Goal: Transaction & Acquisition: Book appointment/travel/reservation

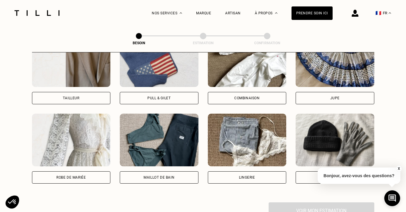
scroll to position [380, 0]
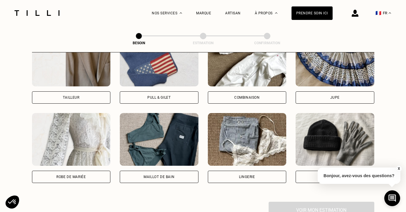
click at [238, 92] on div "Combinaison" at bounding box center [247, 98] width 79 height 12
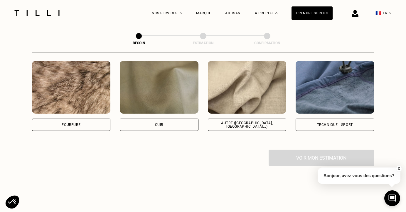
scroll to position [717, 0]
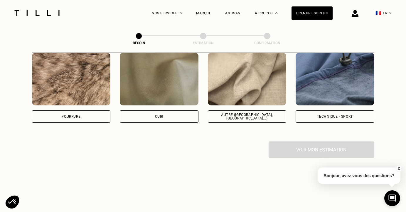
click at [259, 111] on div "Autre ([GEOGRAPHIC_DATA], [GEOGRAPHIC_DATA]...)" at bounding box center [247, 117] width 79 height 12
select select "FR"
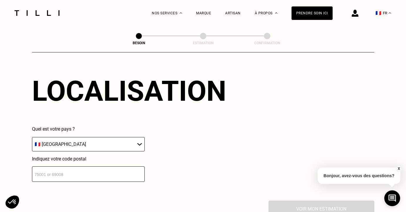
scroll to position [803, 0]
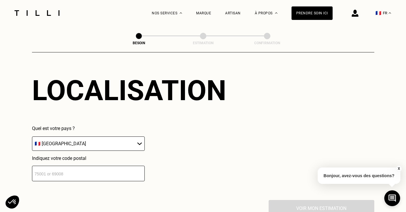
click at [114, 168] on input "number" at bounding box center [88, 174] width 113 height 16
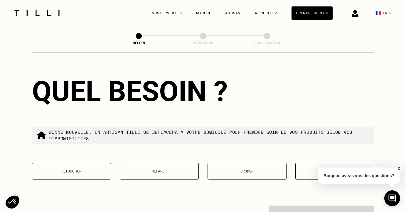
scroll to position [949, 0]
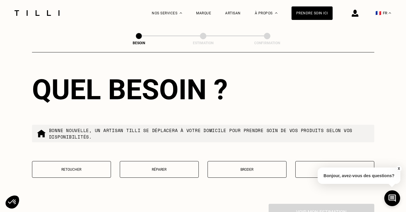
type input "75018"
click at [77, 161] on button "Retoucher" at bounding box center [71, 169] width 79 height 17
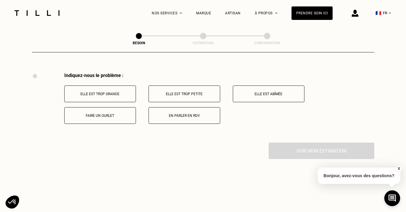
scroll to position [1082, 0]
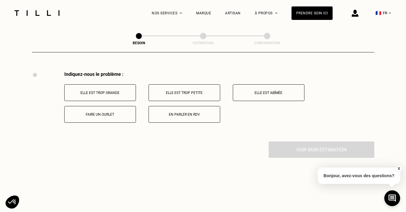
click at [183, 91] on p "Elle est trop petite" at bounding box center [184, 93] width 65 height 4
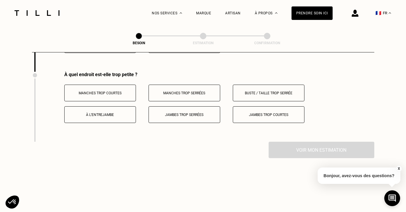
scroll to position [1152, 0]
click at [196, 91] on p "Manches trop serrées" at bounding box center [184, 93] width 65 height 4
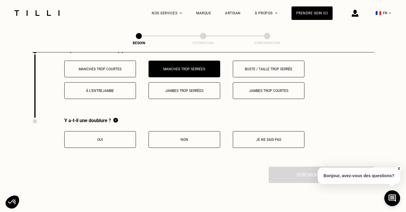
scroll to position [1178, 0]
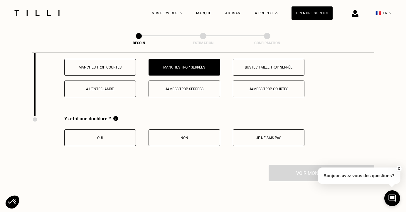
click at [180, 136] on p "Non" at bounding box center [184, 138] width 65 height 4
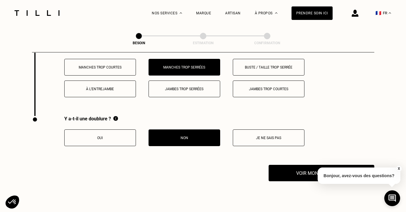
click at [129, 135] on button "Oui" at bounding box center [100, 138] width 72 height 17
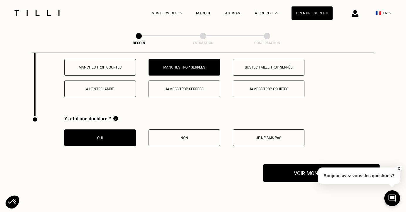
click at [290, 170] on button "Voir mon estimation" at bounding box center [321, 173] width 116 height 18
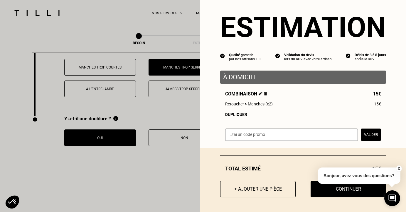
scroll to position [0, 0]
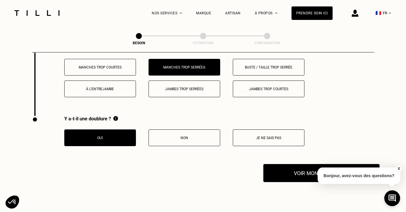
click at [282, 172] on button "Voir mon estimation" at bounding box center [321, 173] width 116 height 18
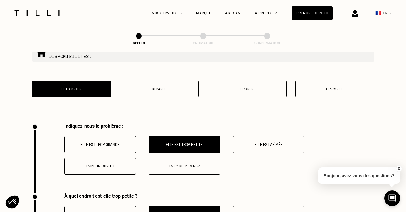
scroll to position [1032, 0]
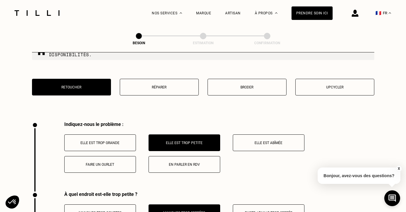
click at [112, 141] on button "Elle est trop grande" at bounding box center [100, 143] width 72 height 17
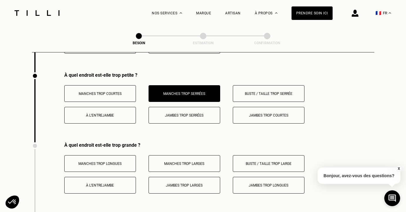
scroll to position [1152, 0]
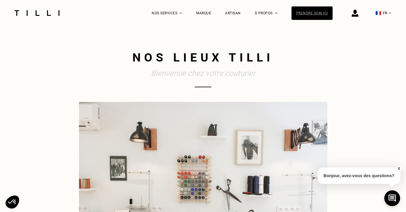
click at [309, 13] on div "Prendre soin ici" at bounding box center [311, 12] width 41 height 13
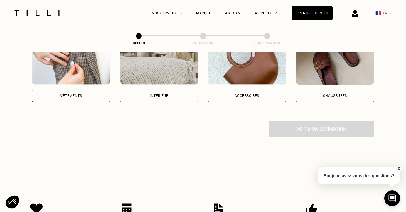
scroll to position [144, 0]
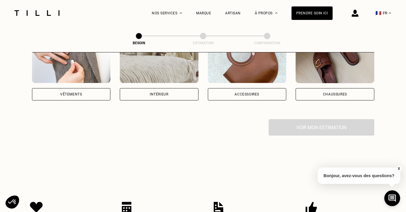
click at [82, 88] on div "Vêtements" at bounding box center [71, 94] width 79 height 12
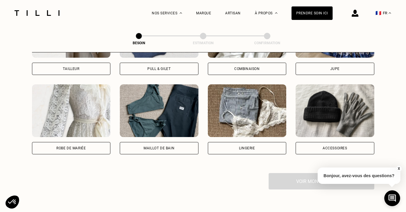
scroll to position [412, 0]
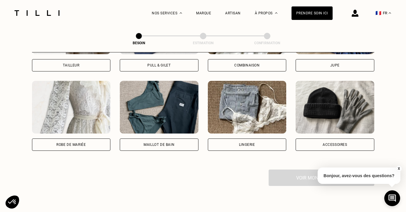
click at [257, 63] on div "Combinaison" at bounding box center [247, 65] width 79 height 12
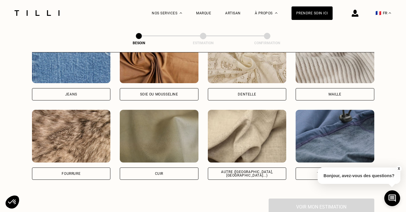
scroll to position [662, 0]
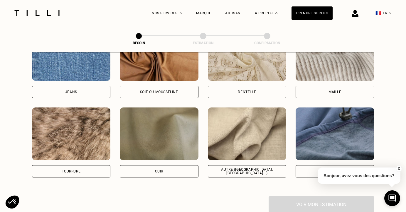
click at [241, 168] on div "Autre ([GEOGRAPHIC_DATA], [GEOGRAPHIC_DATA]...)" at bounding box center [247, 171] width 69 height 7
select select "FR"
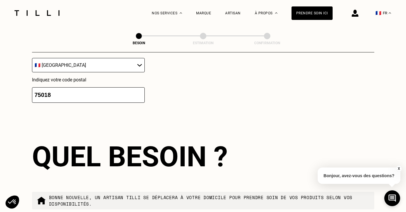
scroll to position [971, 0]
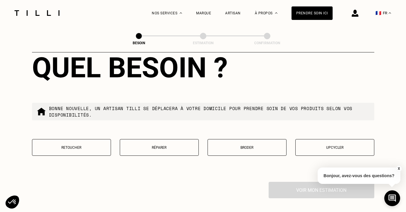
click at [87, 146] on p "Retoucher" at bounding box center [71, 148] width 72 height 4
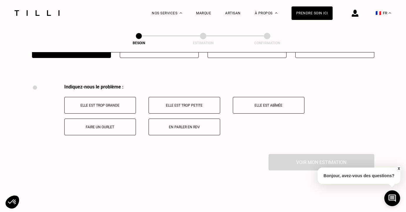
scroll to position [1082, 0]
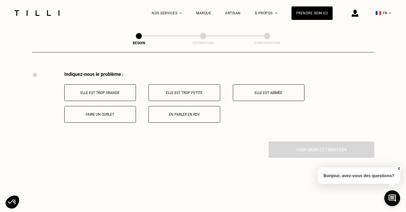
click at [103, 113] on p "Faire un ourlet" at bounding box center [99, 115] width 65 height 4
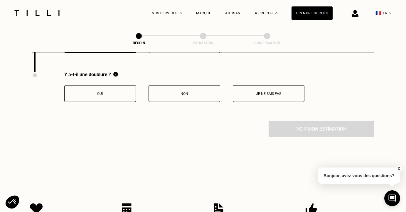
scroll to position [1152, 0]
click at [117, 85] on button "Oui" at bounding box center [100, 93] width 72 height 17
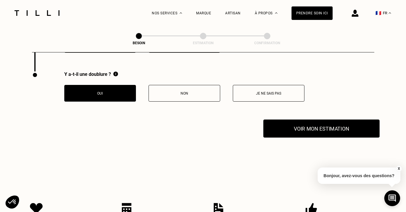
click at [306, 126] on button "Voir mon estimation" at bounding box center [321, 129] width 116 height 18
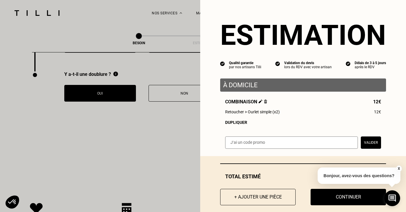
scroll to position [8, 0]
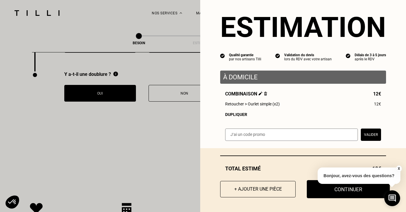
click at [324, 192] on button "Continuer" at bounding box center [348, 189] width 83 height 18
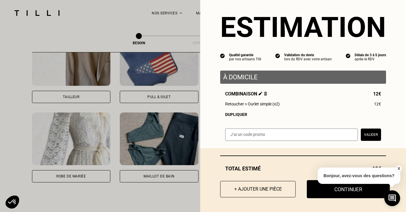
scroll to position [0, 0]
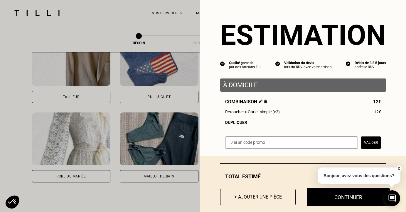
select select "FR"
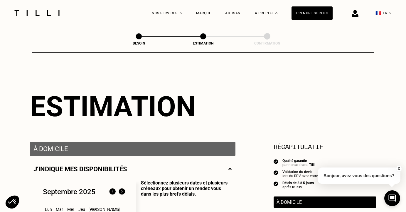
click at [399, 168] on button "X" at bounding box center [398, 169] width 6 height 6
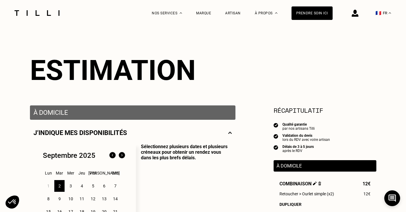
scroll to position [37, 0]
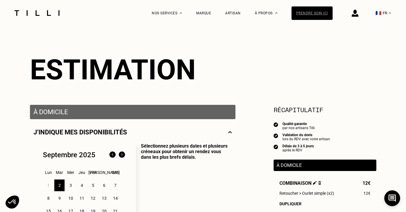
click at [311, 11] on div "Prendre soin ici" at bounding box center [311, 12] width 41 height 13
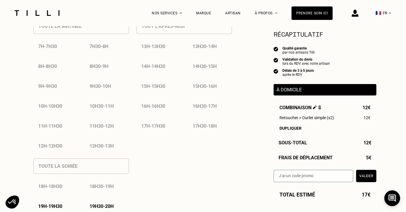
scroll to position [302, 0]
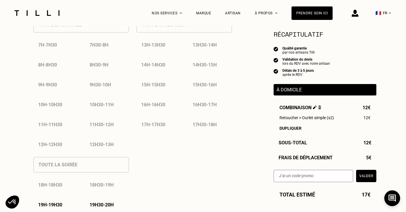
click at [319, 108] on img at bounding box center [319, 108] width 3 height 4
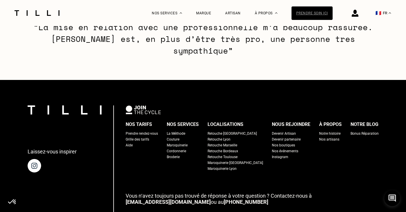
click at [304, 11] on div "Prendre soin ici" at bounding box center [311, 12] width 41 height 13
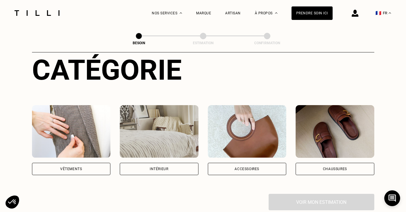
scroll to position [97, 0]
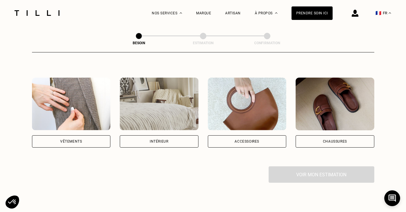
click at [59, 139] on div "Vêtements" at bounding box center [71, 142] width 79 height 12
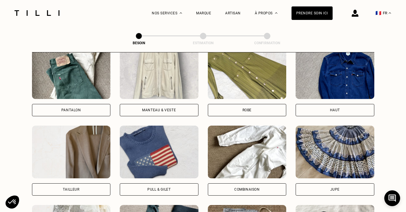
scroll to position [289, 0]
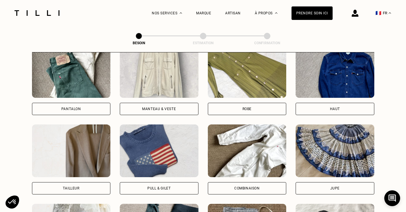
click at [237, 103] on div "Robe" at bounding box center [247, 109] width 79 height 12
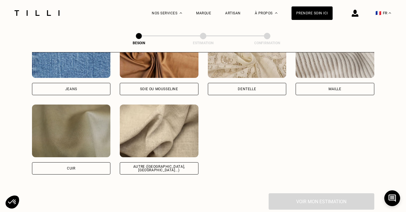
scroll to position [666, 0]
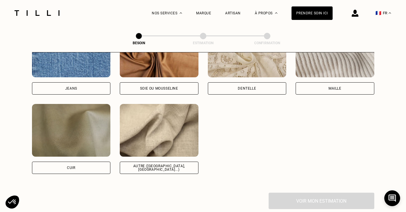
click at [154, 164] on div "Autre ([GEOGRAPHIC_DATA], [GEOGRAPHIC_DATA]...)" at bounding box center [159, 168] width 79 height 12
select select "FR"
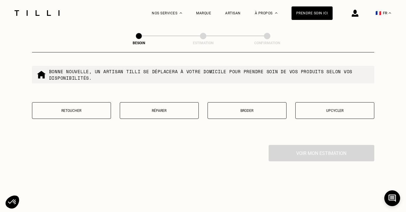
scroll to position [1015, 0]
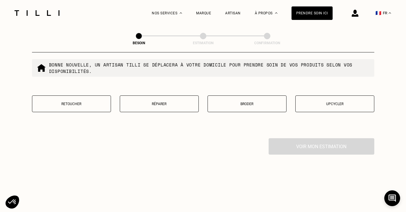
click at [84, 102] on p "Retoucher" at bounding box center [71, 104] width 72 height 4
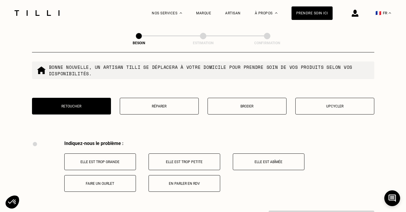
scroll to position [1010, 0]
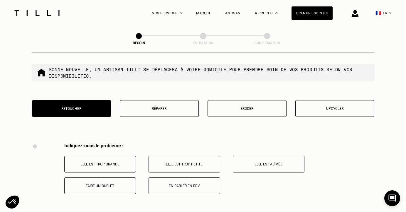
click at [307, 107] on p "Upcycler" at bounding box center [334, 109] width 72 height 4
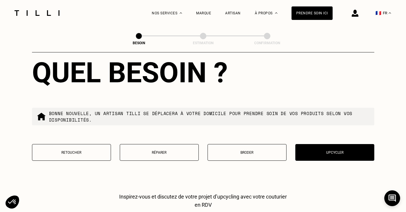
scroll to position [950, 0]
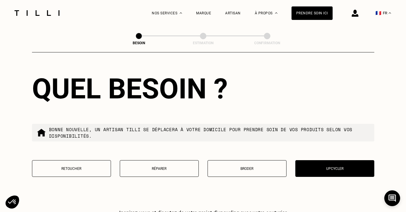
click at [70, 167] on p "Retoucher" at bounding box center [71, 169] width 72 height 4
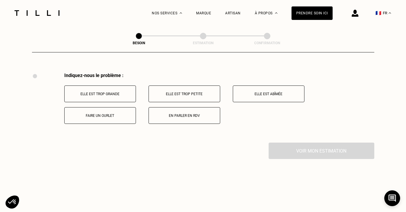
scroll to position [1082, 0]
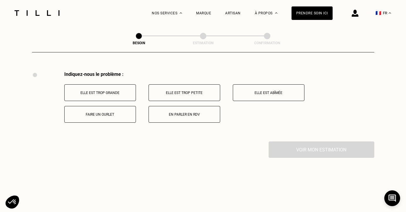
click at [108, 91] on p "Elle est trop grande" at bounding box center [99, 93] width 65 height 4
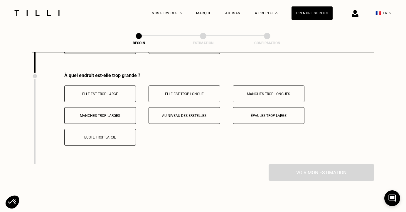
scroll to position [1152, 0]
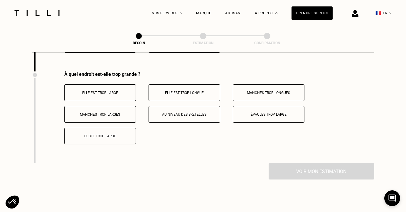
click at [121, 91] on p "Elle est trop large" at bounding box center [99, 93] width 65 height 4
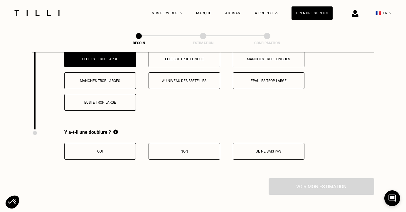
scroll to position [1217, 0]
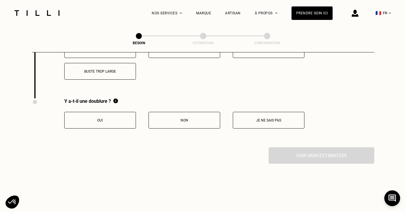
click at [119, 117] on button "Oui" at bounding box center [100, 120] width 72 height 17
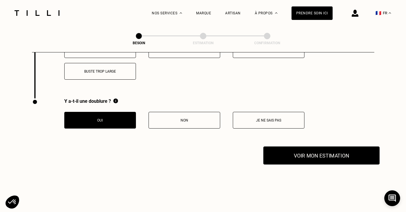
click at [316, 151] on button "Voir mon estimation" at bounding box center [321, 156] width 116 height 18
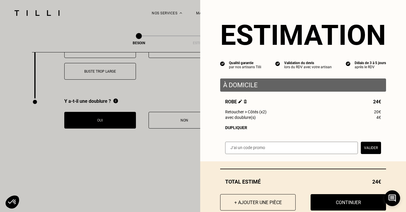
scroll to position [14, 0]
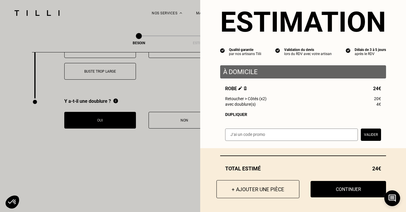
click at [272, 192] on button "+ Ajouter une pièce" at bounding box center [257, 189] width 83 height 18
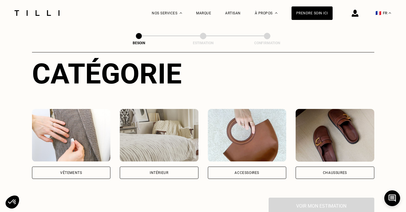
scroll to position [67, 0]
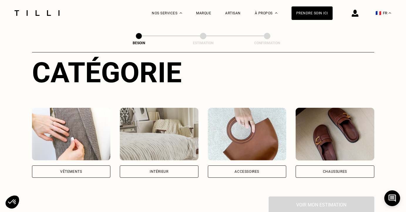
click at [82, 167] on div "Vêtements" at bounding box center [71, 172] width 79 height 12
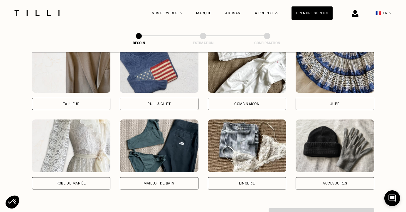
scroll to position [377, 0]
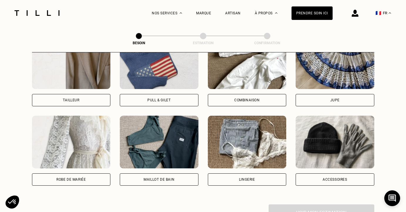
click at [246, 94] on div "Combinaison" at bounding box center [247, 100] width 79 height 12
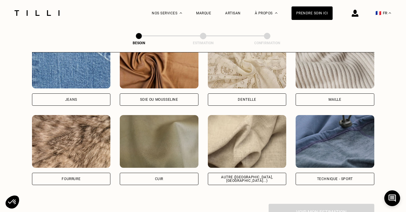
scroll to position [659, 0]
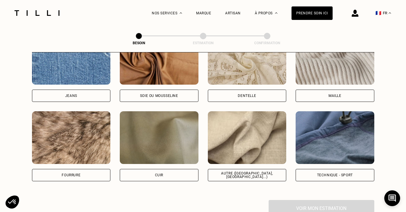
click at [246, 140] on img at bounding box center [247, 137] width 79 height 53
select select "FR"
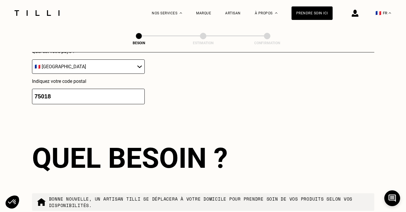
scroll to position [932, 0]
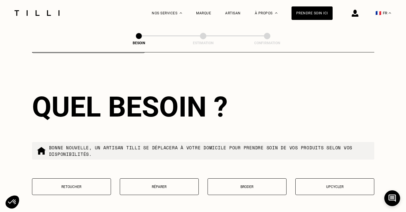
click at [90, 179] on button "Retoucher" at bounding box center [71, 187] width 79 height 17
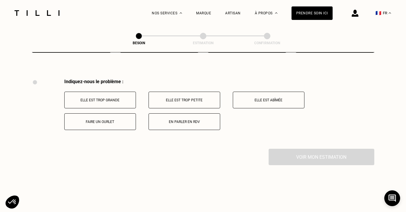
scroll to position [1082, 0]
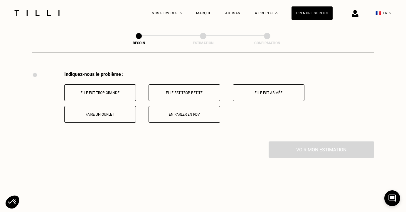
click at [185, 91] on p "Elle est trop petite" at bounding box center [184, 93] width 65 height 4
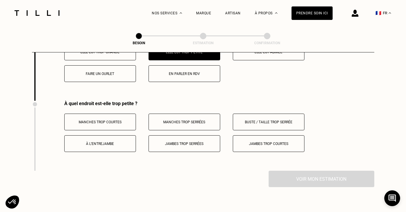
scroll to position [1152, 0]
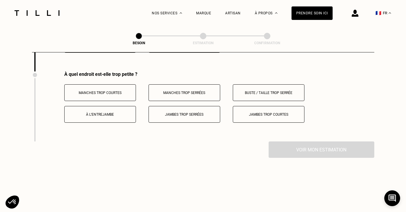
click at [185, 90] on button "Manches trop serrées" at bounding box center [184, 92] width 72 height 17
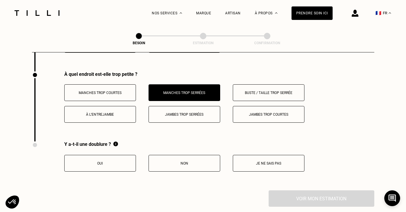
click at [121, 160] on button "Oui" at bounding box center [100, 163] width 72 height 17
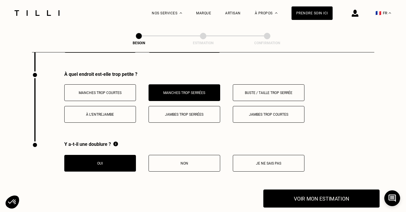
click at [324, 196] on button "Voir mon estimation" at bounding box center [321, 199] width 116 height 18
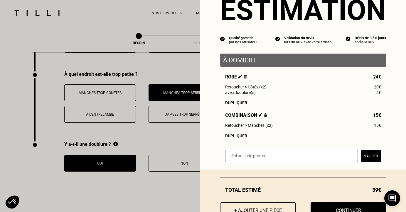
scroll to position [47, 0]
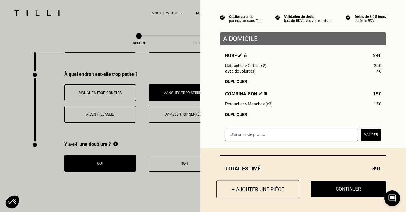
click at [263, 190] on button "+ Ajouter une pièce" at bounding box center [257, 189] width 83 height 18
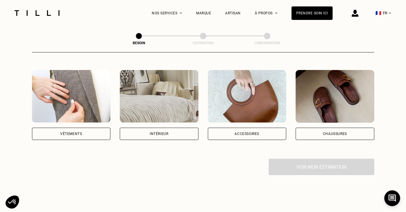
scroll to position [107, 0]
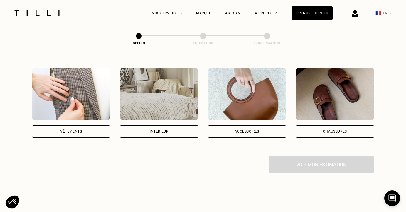
click at [174, 126] on div "Intérieur" at bounding box center [159, 132] width 79 height 12
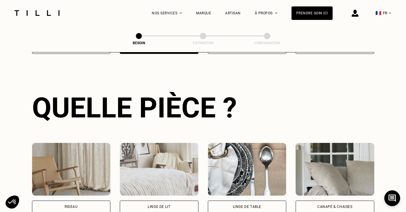
click at [177, 154] on img at bounding box center [159, 169] width 79 height 53
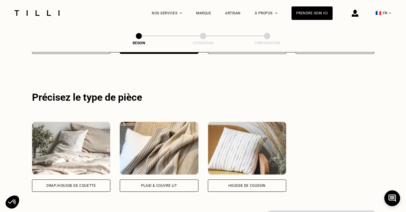
scroll to position [319, 0]
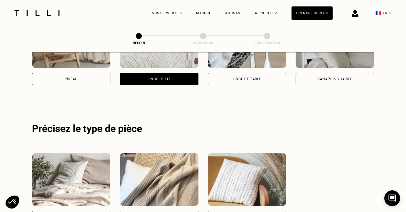
click at [62, 73] on div "Rideau" at bounding box center [71, 79] width 79 height 12
select select "FR"
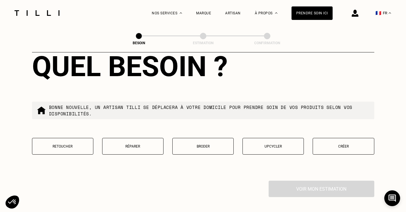
scroll to position [539, 0]
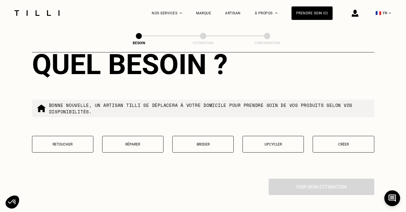
click at [72, 141] on button "Retoucher" at bounding box center [62, 144] width 61 height 17
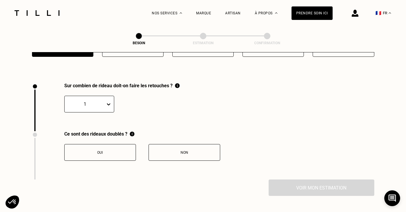
scroll to position [645, 0]
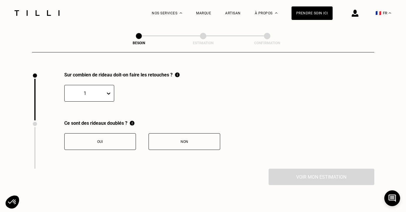
click at [100, 91] on div "1" at bounding box center [85, 93] width 41 height 9
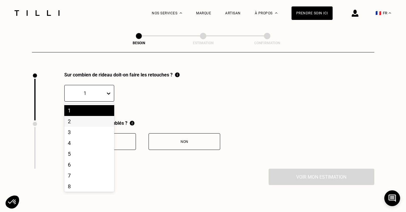
click at [92, 116] on div "2" at bounding box center [89, 121] width 50 height 11
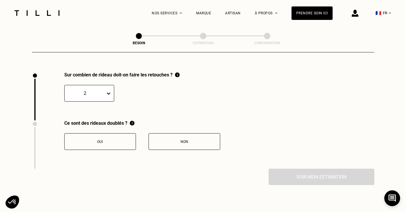
click at [115, 140] on div "Oui" at bounding box center [99, 142] width 65 height 4
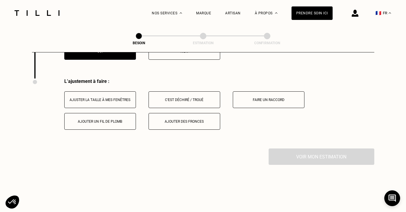
scroll to position [742, 0]
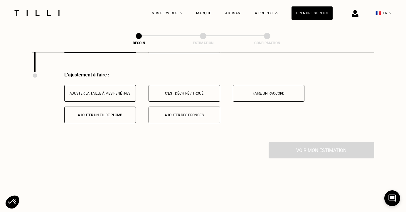
click at [116, 92] on div "Ajuster la taille à mes fenêtres" at bounding box center [99, 94] width 65 height 4
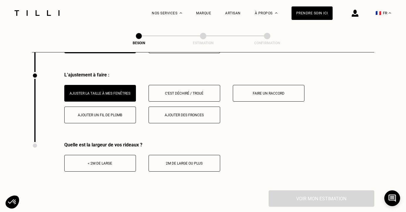
click at [122, 161] on button "< 2m de large" at bounding box center [100, 163] width 72 height 17
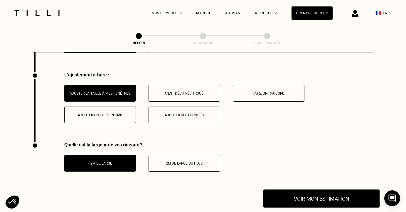
click at [307, 195] on button "Voir mon estimation" at bounding box center [321, 199] width 116 height 18
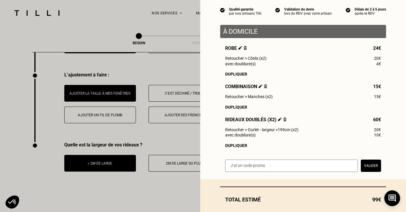
scroll to position [55, 0]
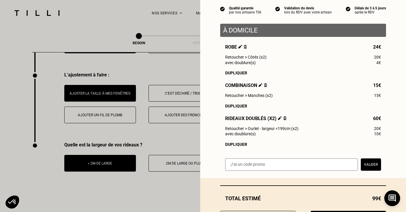
click at [285, 120] on img at bounding box center [284, 118] width 3 height 4
click at [284, 119] on img at bounding box center [284, 118] width 3 height 4
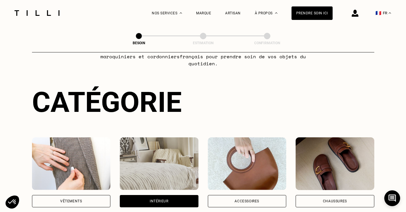
scroll to position [68, 0]
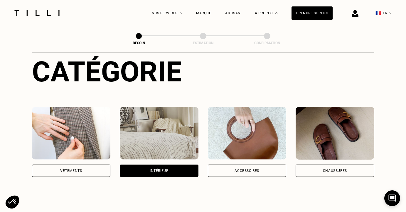
click at [82, 165] on div "Vêtements" at bounding box center [71, 171] width 79 height 12
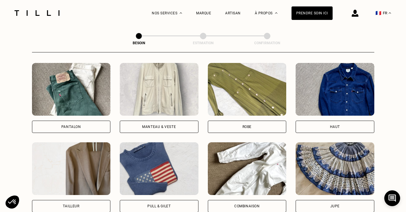
scroll to position [257, 0]
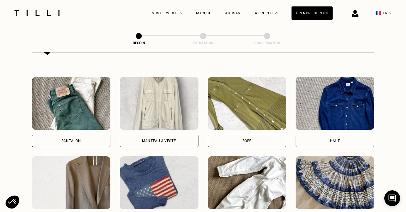
click at [337, 139] on div "Haut" at bounding box center [335, 141] width 10 height 4
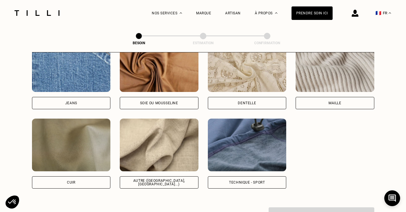
scroll to position [653, 0]
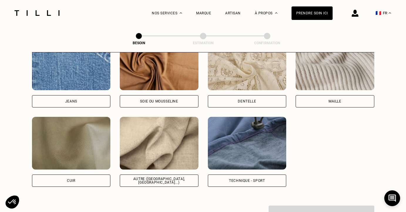
click at [161, 178] on div "Autre ([GEOGRAPHIC_DATA], [GEOGRAPHIC_DATA]...)" at bounding box center [159, 181] width 79 height 12
select select "FR"
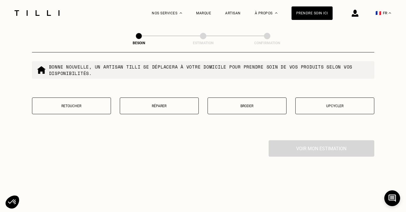
scroll to position [995, 0]
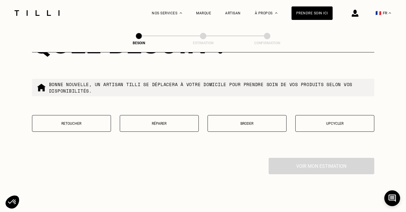
click at [323, 123] on button "Upcycler" at bounding box center [334, 123] width 79 height 17
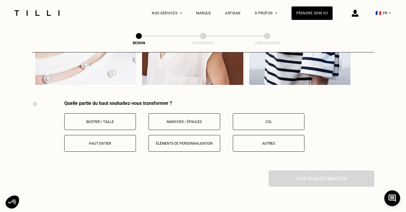
scroll to position [1183, 0]
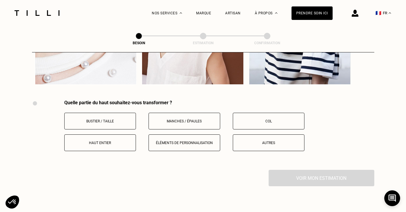
click at [174, 141] on p "Éléments de personnalisation" at bounding box center [184, 143] width 65 height 4
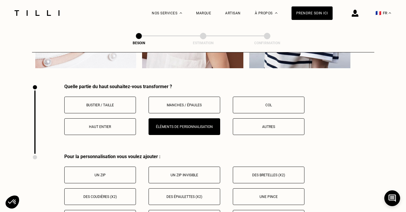
scroll to position [1192, 0]
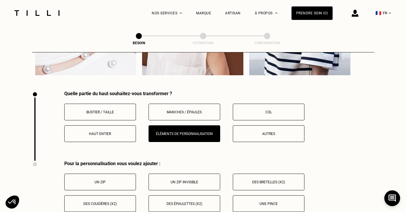
click at [115, 108] on button "Bustier / Taille" at bounding box center [100, 112] width 72 height 17
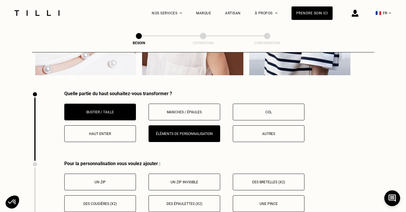
click at [160, 137] on div "Quelle partie du haut souhaitez-vous transformer ? Bustier / Taille Manches / É…" at bounding box center [203, 126] width 342 height 70
click at [163, 132] on p "Éléments de personnalisation" at bounding box center [184, 134] width 65 height 4
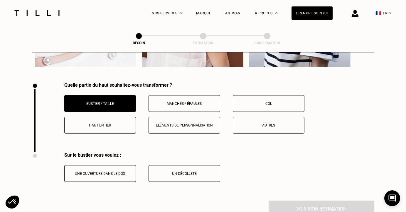
scroll to position [1200, 0]
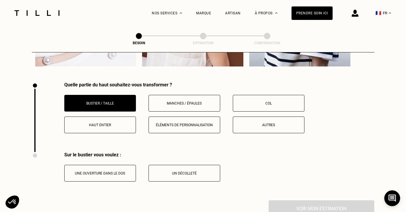
click at [261, 123] on p "Autres" at bounding box center [268, 125] width 65 height 4
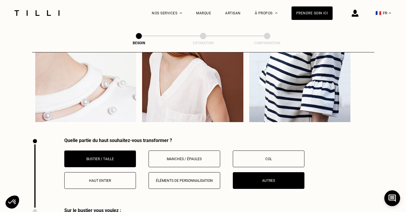
scroll to position [1139, 0]
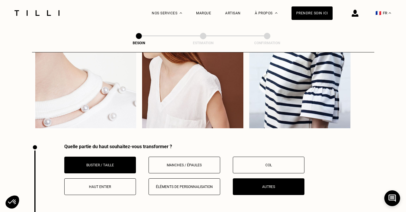
click at [117, 163] on p "Bustier / Taille" at bounding box center [99, 165] width 65 height 4
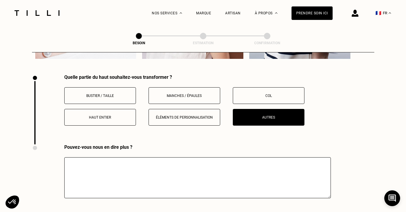
scroll to position [1209, 0]
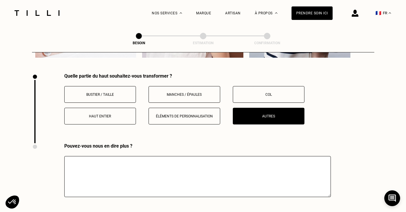
click at [134, 170] on textarea at bounding box center [197, 176] width 266 height 41
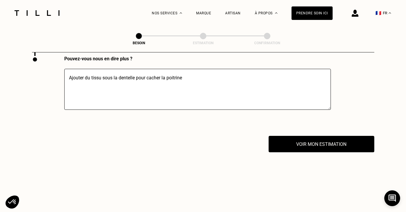
scroll to position [1327, 0]
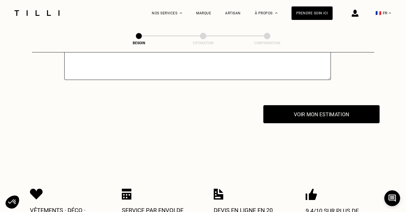
type textarea "Ajouter du tissu sous la dentelle pour cacher la poitrine"
click at [308, 106] on button "Voir mon estimation" at bounding box center [321, 114] width 116 height 18
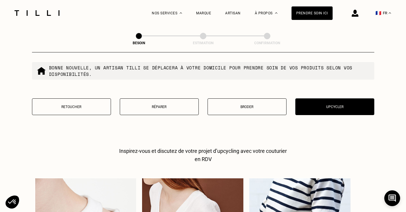
scroll to position [990, 0]
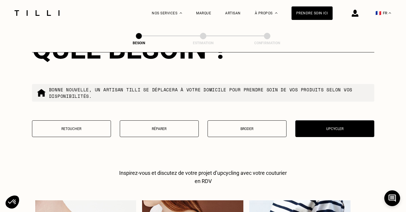
click at [82, 121] on button "Retoucher" at bounding box center [71, 129] width 79 height 17
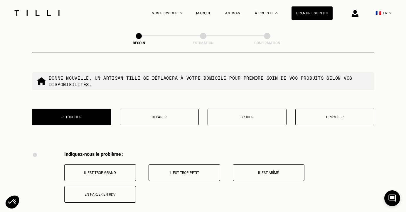
scroll to position [1041, 0]
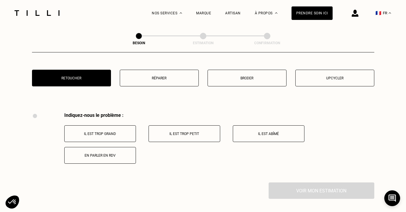
click at [324, 76] on p "Upcycler" at bounding box center [334, 78] width 72 height 4
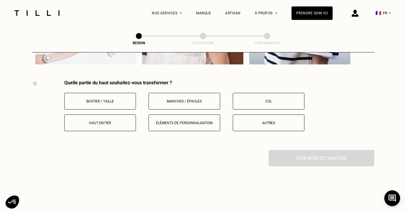
scroll to position [1204, 0]
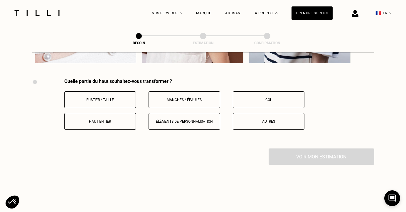
click at [116, 113] on button "Haut entier" at bounding box center [100, 121] width 72 height 17
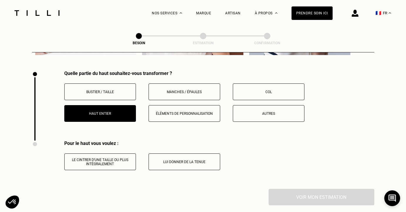
scroll to position [1211, 0]
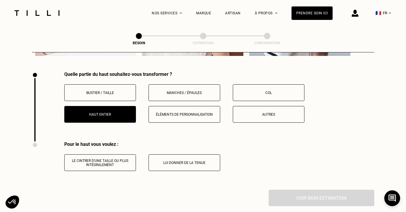
click at [162, 113] on p "Éléments de personnalisation" at bounding box center [184, 115] width 65 height 4
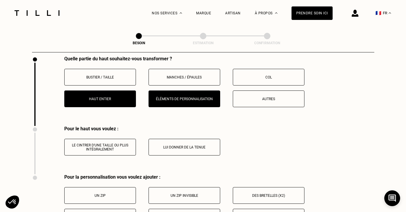
scroll to position [1209, 0]
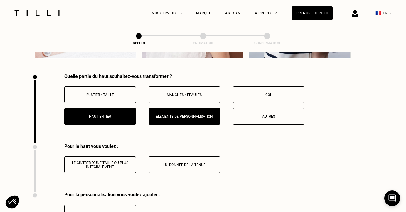
click at [109, 115] on p "Haut entier" at bounding box center [99, 117] width 65 height 4
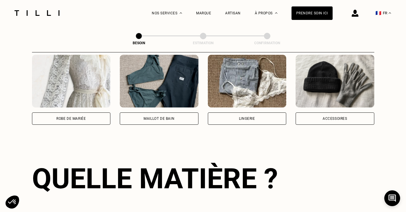
scroll to position [430, 0]
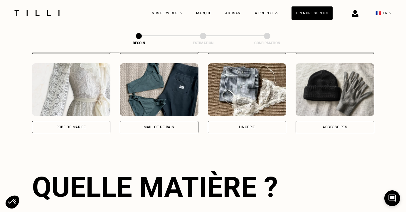
click at [175, 121] on div "Maillot de bain" at bounding box center [159, 127] width 79 height 12
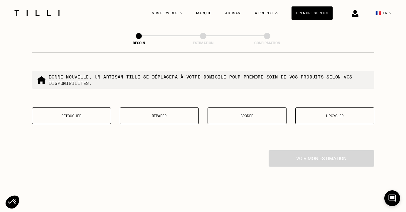
scroll to position [723, 0]
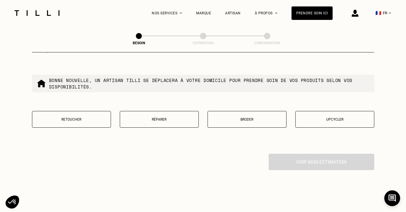
click at [322, 118] on p "Upcycler" at bounding box center [334, 120] width 72 height 4
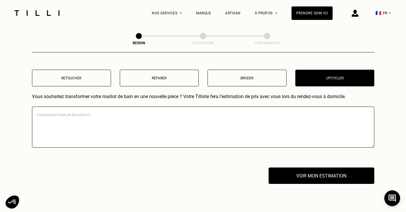
scroll to position [761, 0]
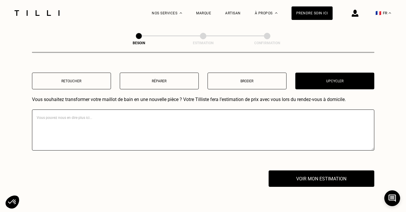
click at [86, 77] on button "Retoucher" at bounding box center [71, 81] width 79 height 17
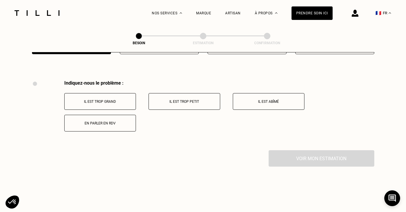
scroll to position [804, 0]
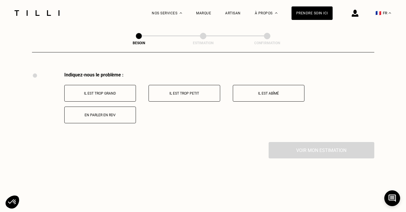
click at [180, 92] on p "Il est trop petit" at bounding box center [184, 94] width 65 height 4
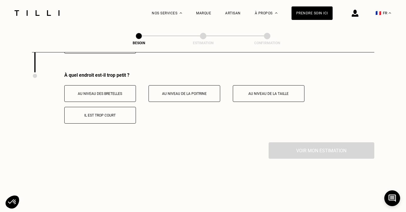
scroll to position [874, 0]
click at [199, 92] on button "Au niveau de la poitrine" at bounding box center [184, 93] width 72 height 17
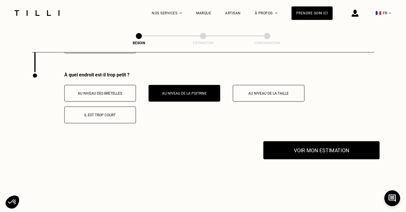
click at [300, 144] on button "Voir mon estimation" at bounding box center [321, 150] width 116 height 18
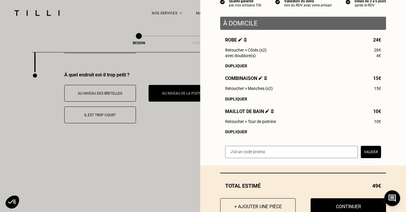
scroll to position [80, 0]
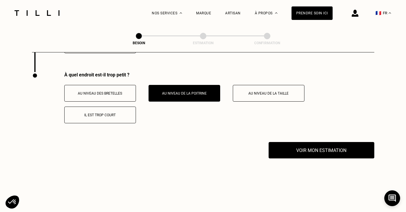
click at [111, 113] on p "Il est trop court" at bounding box center [99, 115] width 65 height 4
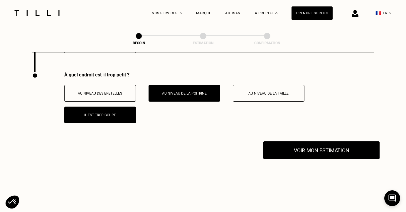
click at [314, 142] on button "Voir mon estimation" at bounding box center [321, 150] width 116 height 18
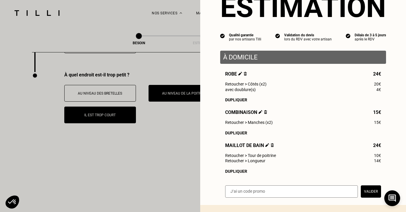
scroll to position [28, 0]
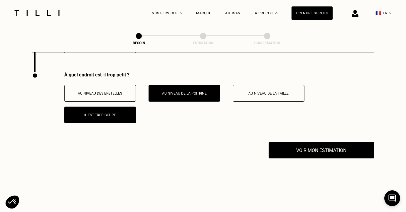
click at [186, 92] on button "Au niveau de la poitrine" at bounding box center [184, 93] width 72 height 17
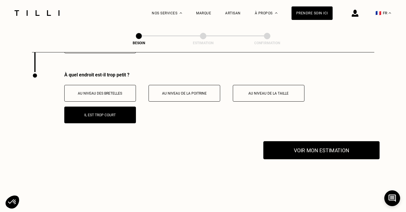
click at [301, 144] on button "Voir mon estimation" at bounding box center [321, 150] width 116 height 18
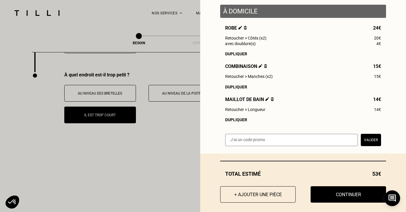
scroll to position [80, 0]
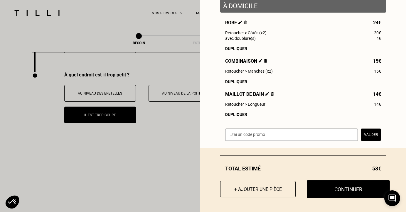
click at [334, 192] on button "Continuer" at bounding box center [348, 189] width 83 height 18
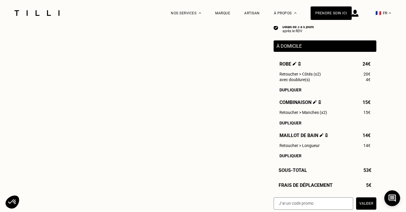
select select "FR"
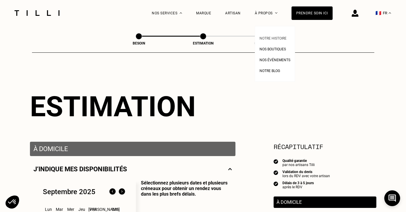
click at [269, 35] on link "Notre histoire" at bounding box center [272, 38] width 27 height 6
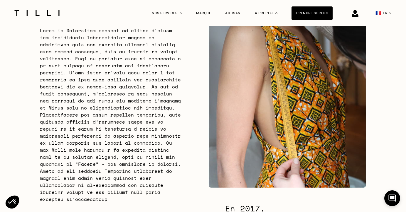
scroll to position [273, 0]
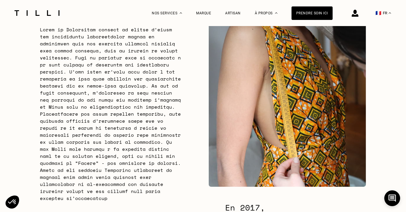
click at [235, 84] on img at bounding box center [287, 104] width 158 height 165
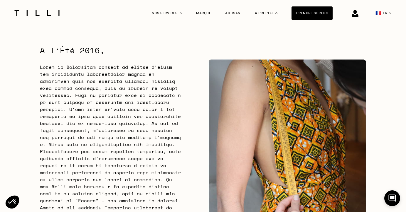
scroll to position [235, 0]
drag, startPoint x: 40, startPoint y: 67, endPoint x: 94, endPoint y: 69, distance: 53.7
click at [94, 69] on p at bounding box center [111, 152] width 142 height 176
copy p "[PERSON_NAME]"
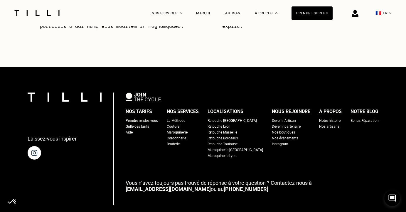
scroll to position [1971, 0]
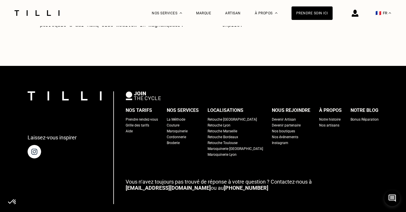
click at [320, 123] on div "Nos artisans" at bounding box center [329, 126] width 20 height 6
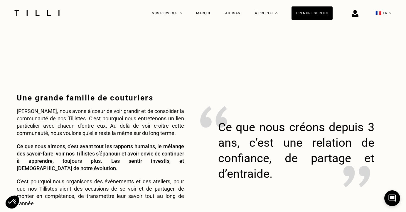
scroll to position [336, 0]
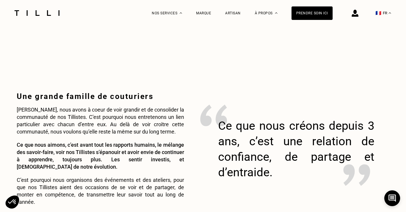
click at [166, 124] on p "[PERSON_NAME], nous avons à coeur de voir grandir et de consolider la communaut…" at bounding box center [100, 120] width 167 height 29
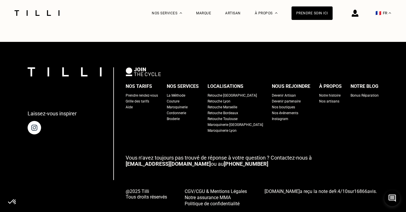
scroll to position [1038, 0]
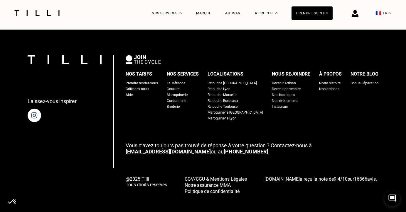
click at [353, 80] on div "Bonus Réparation" at bounding box center [364, 83] width 28 height 6
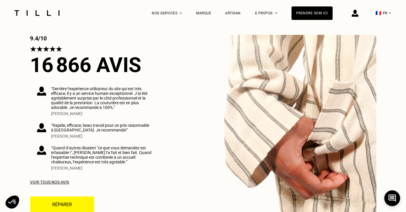
scroll to position [1539, 0]
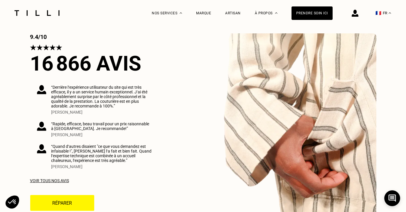
click at [48, 181] on div "Voir tous nos avis" at bounding box center [94, 181] width 129 height 5
